Goal: Find specific page/section: Find specific page/section

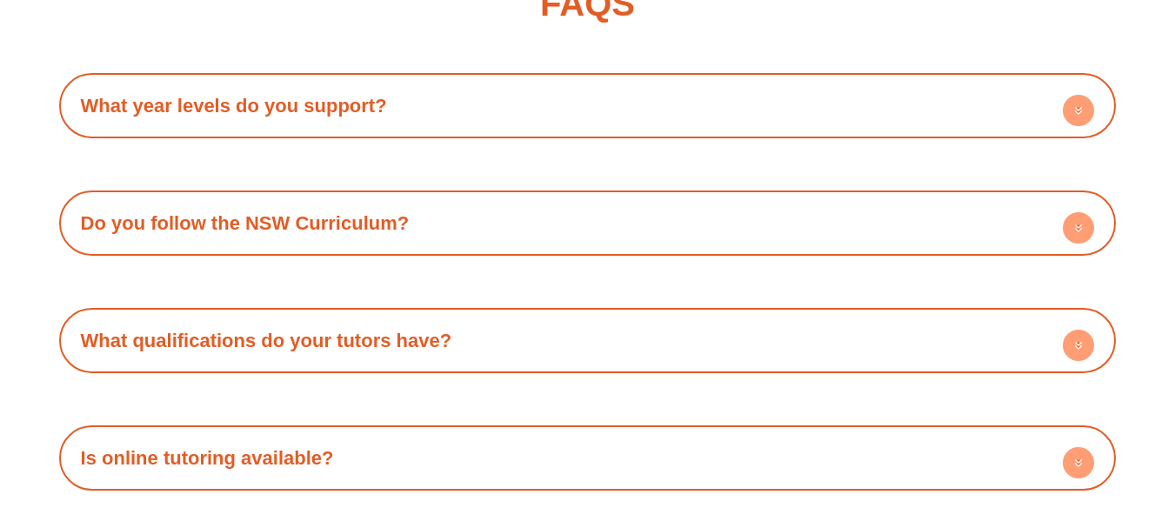
scroll to position [11058, 0]
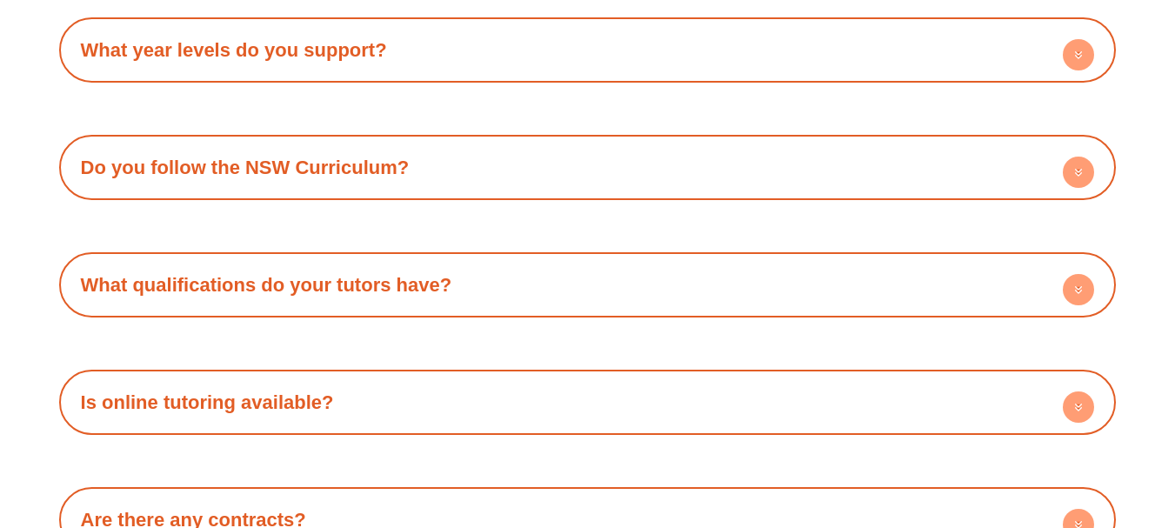
click at [1082, 391] on circle at bounding box center [1078, 406] width 31 height 31
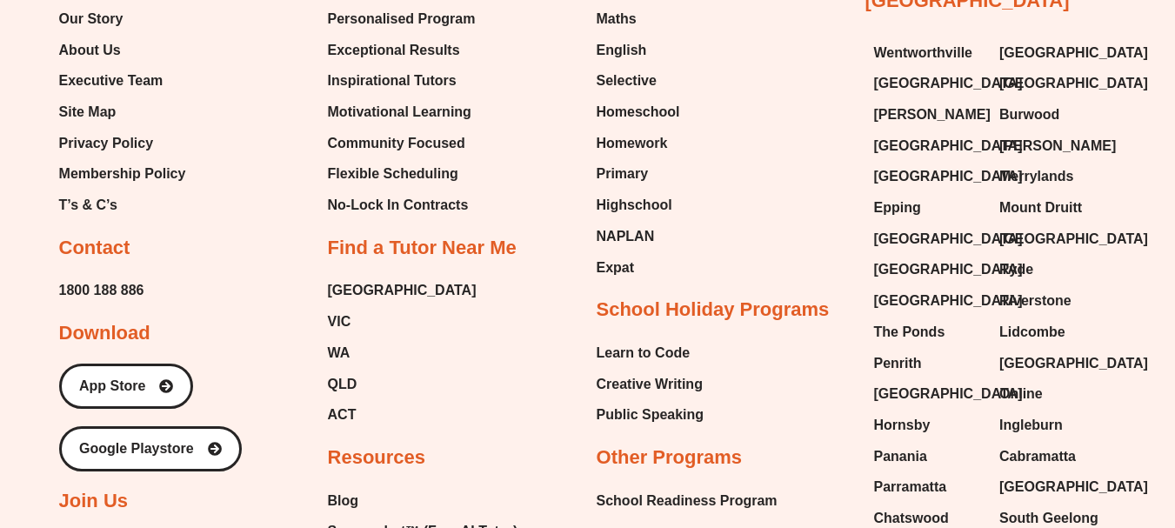
scroll to position [12188, 0]
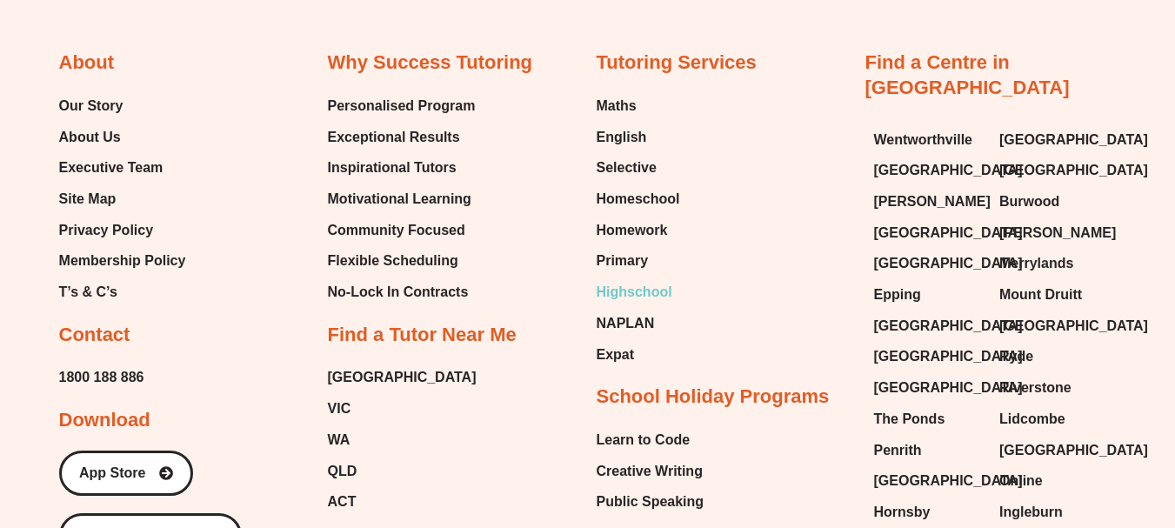
click at [663, 279] on span "Highschool" at bounding box center [635, 292] width 76 height 26
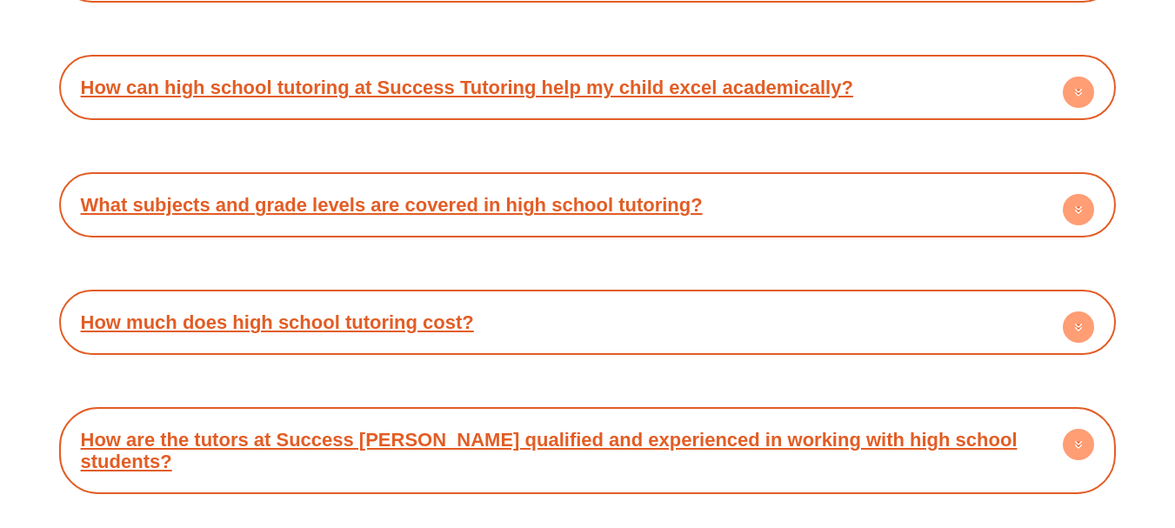
scroll to position [8089, 0]
click at [1075, 311] on circle at bounding box center [1078, 326] width 31 height 31
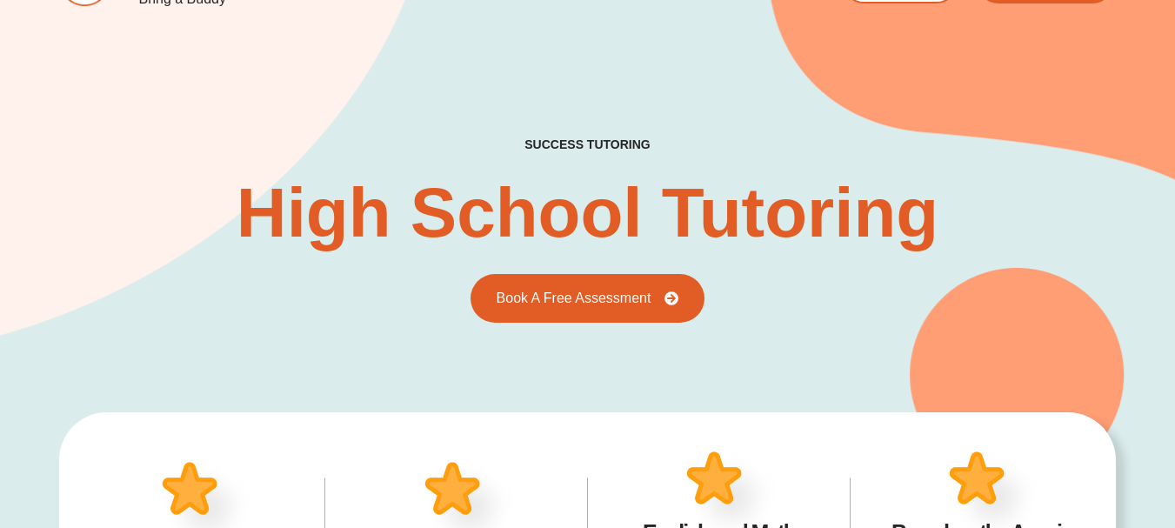
scroll to position [0, 0]
